Goal: Task Accomplishment & Management: Use online tool/utility

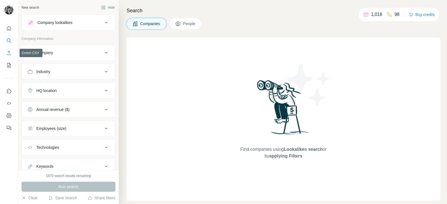
click at [8, 56] on button "Enrich CSV" at bounding box center [8, 53] width 9 height 10
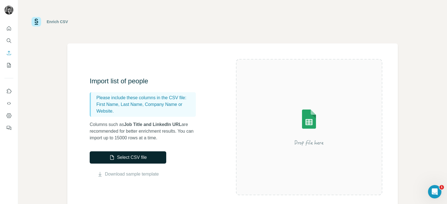
click at [135, 163] on button "Select CSV file" at bounding box center [128, 158] width 77 height 12
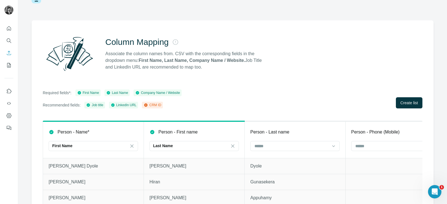
scroll to position [40, 0]
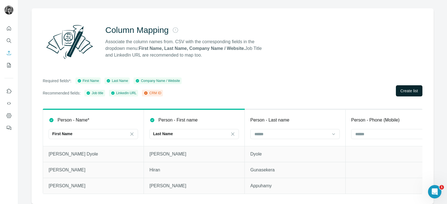
click at [400, 88] on span "Create list" at bounding box center [409, 91] width 18 height 6
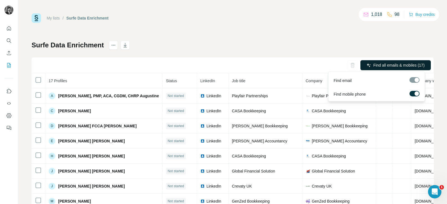
click at [391, 63] on span "Find all emails & mobiles (17)" at bounding box center [398, 66] width 51 height 6
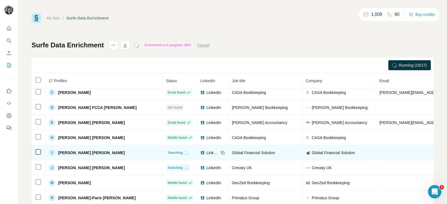
scroll to position [21, 0]
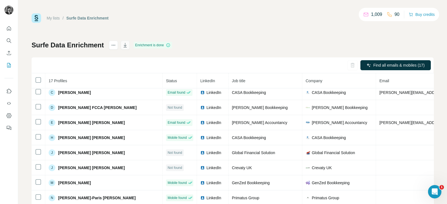
click at [126, 43] on icon "button" at bounding box center [125, 45] width 6 height 6
